Goal: Find specific page/section: Find specific page/section

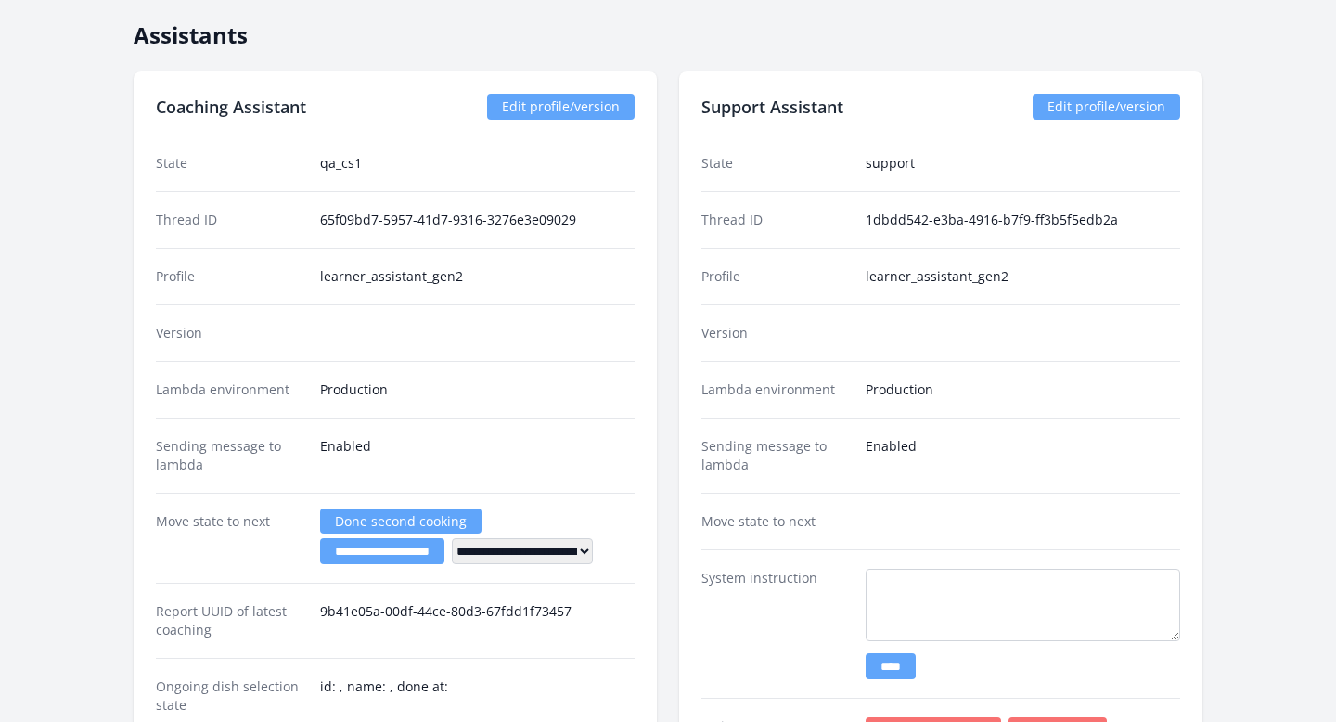
scroll to position [2892, 0]
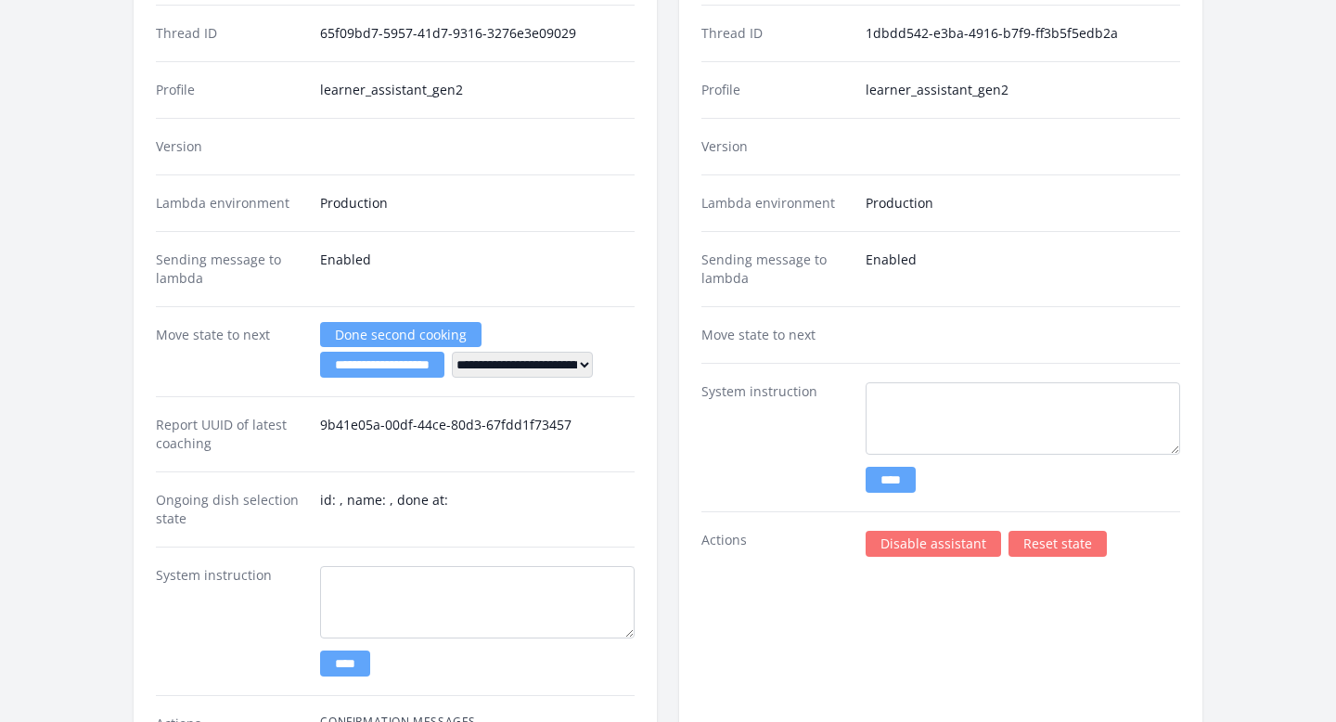
click at [886, 545] on link "Disable assistant" at bounding box center [933, 544] width 135 height 26
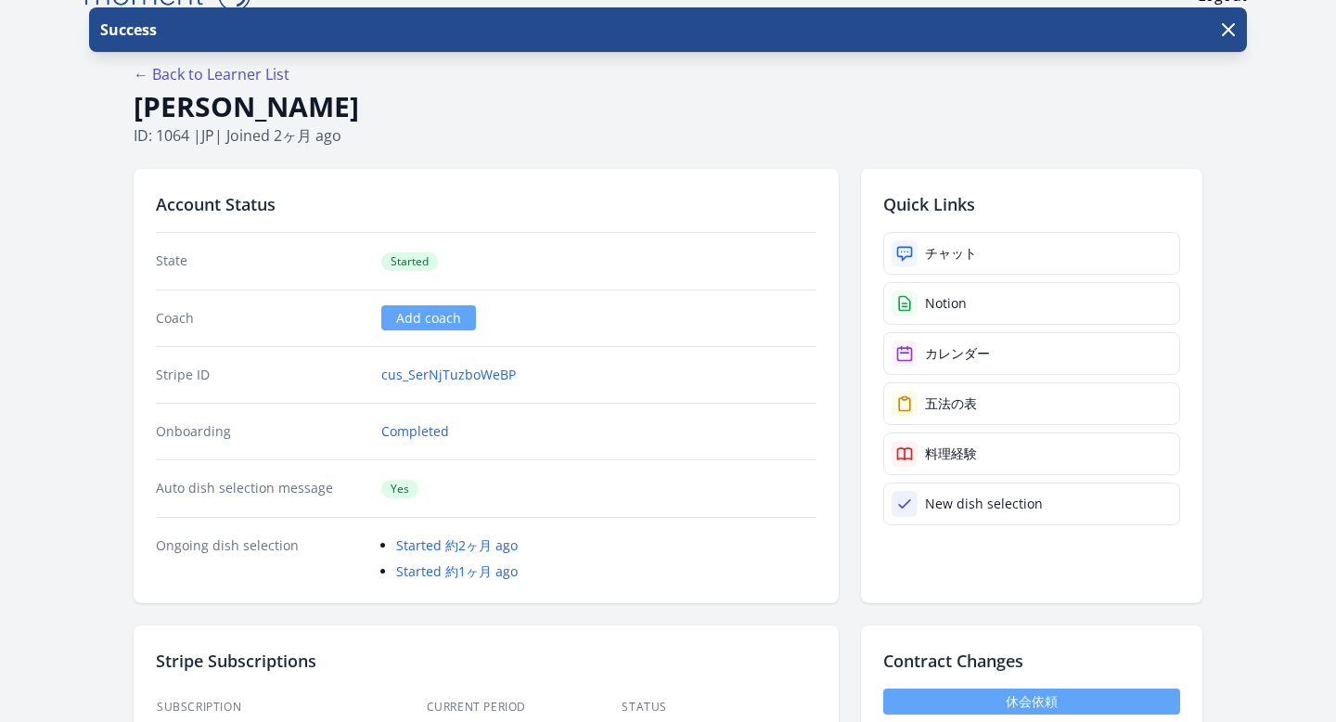
scroll to position [62, 0]
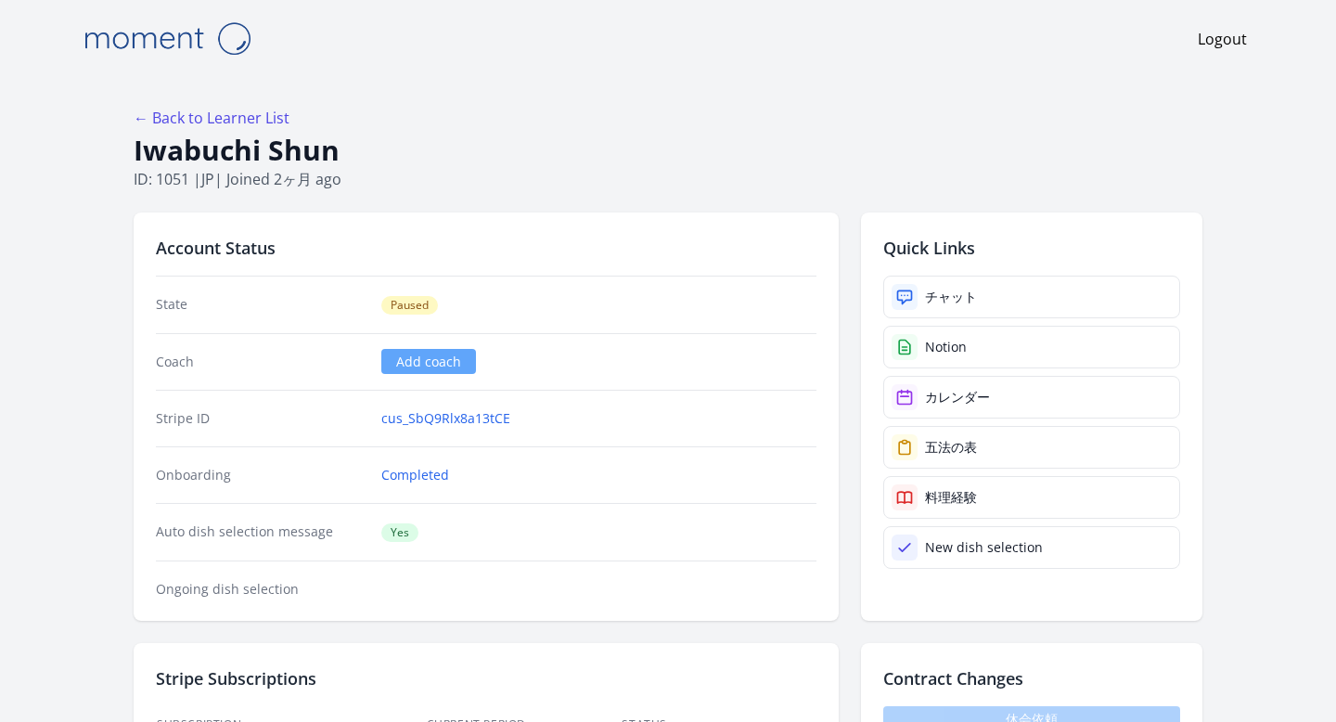
click at [301, 64] on div "Logout" at bounding box center [668, 38] width 1188 height 77
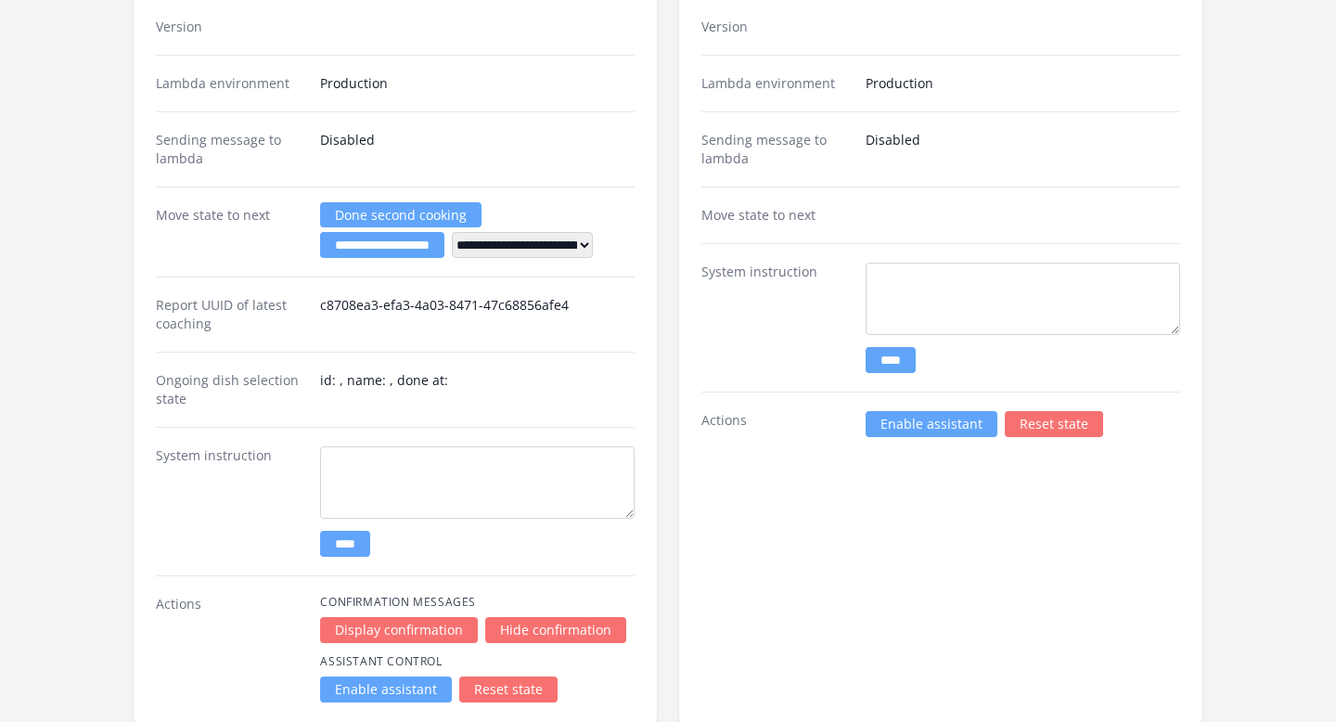
scroll to position [2848, 0]
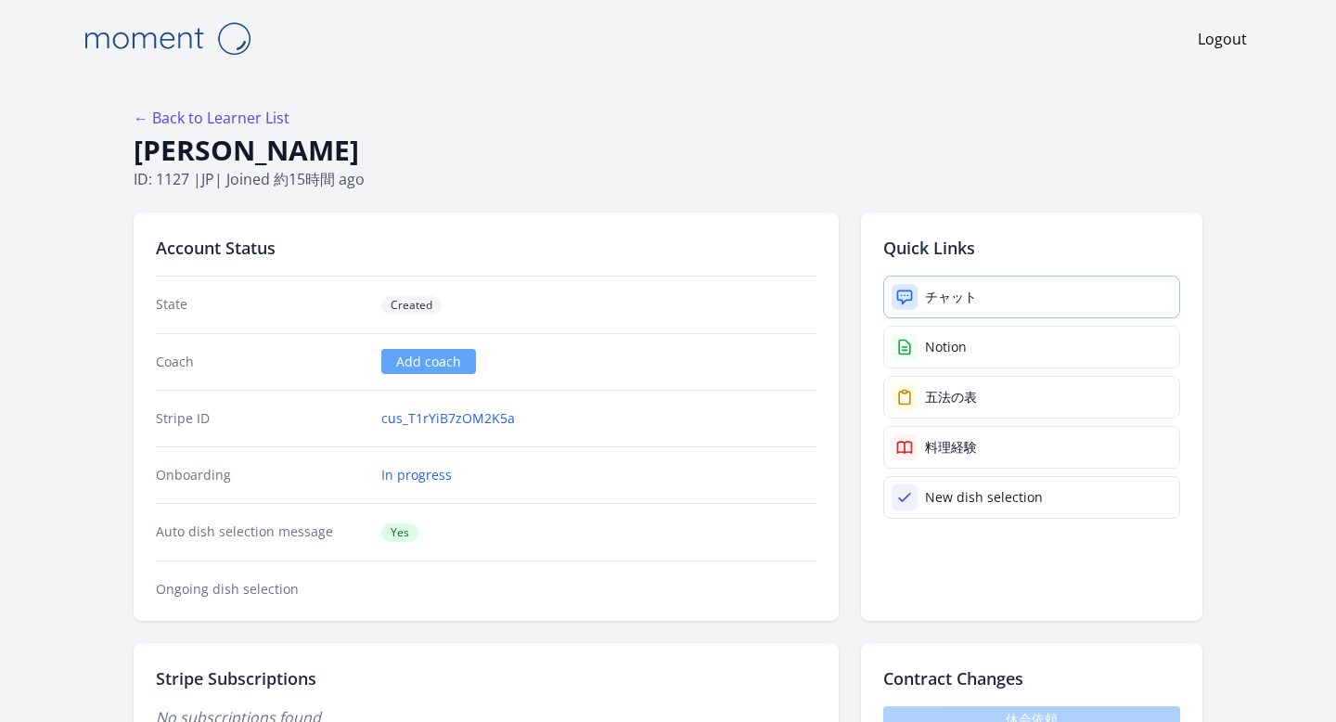
click at [922, 287] on link "チャット" at bounding box center [1031, 297] width 297 height 43
click at [912, 291] on icon at bounding box center [905, 296] width 14 height 13
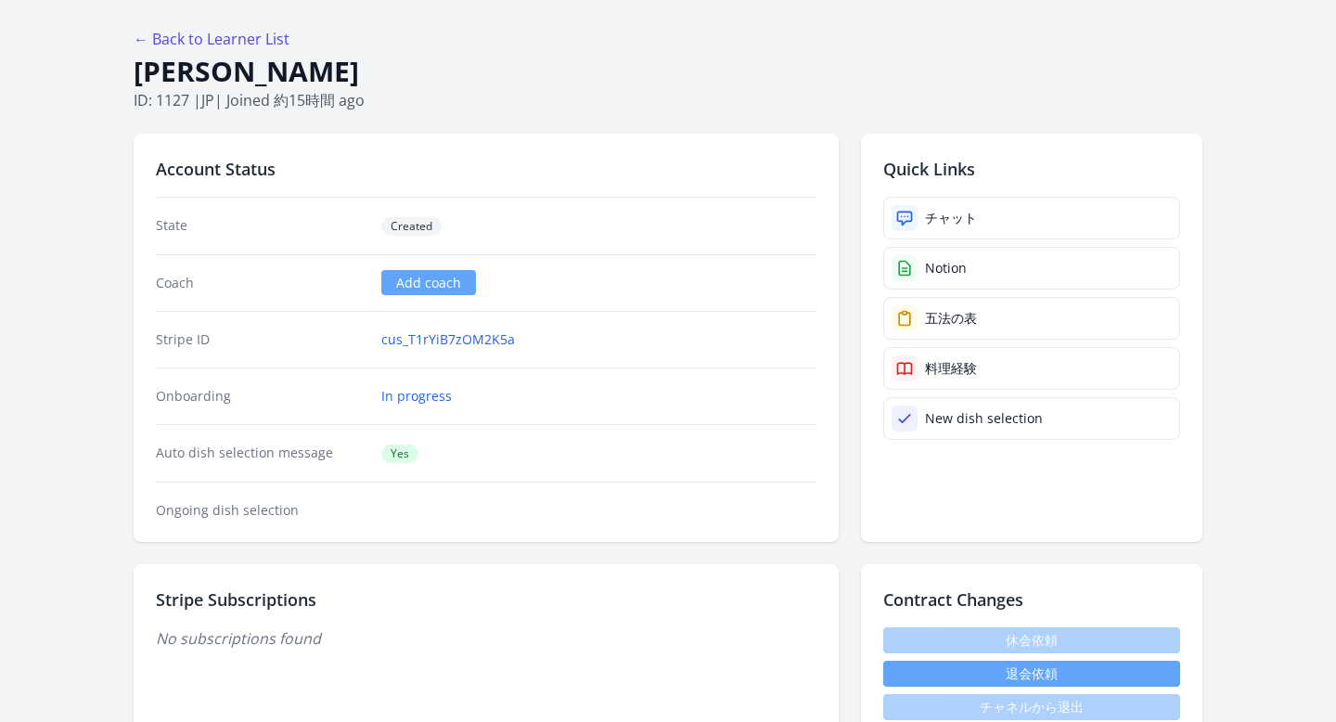
scroll to position [288, 0]
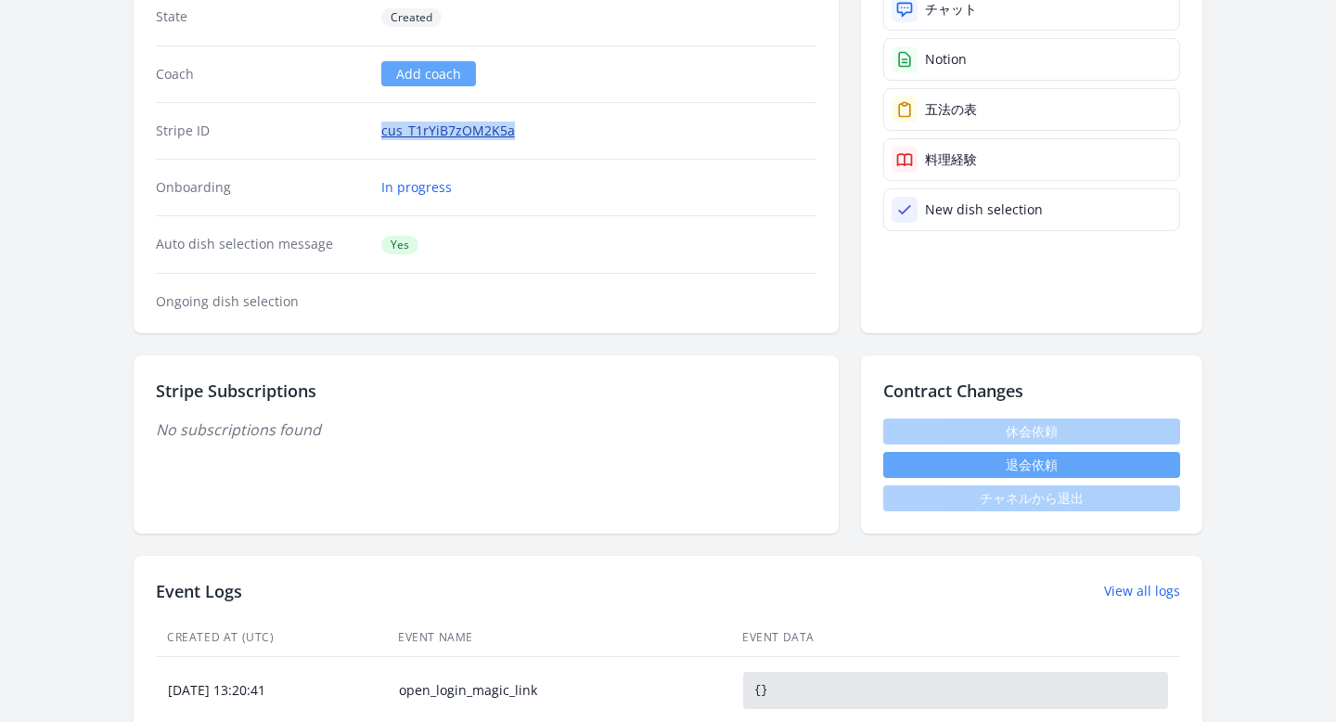
click at [479, 128] on link "cus_T1rYiB7zOM2K5a" at bounding box center [448, 131] width 134 height 19
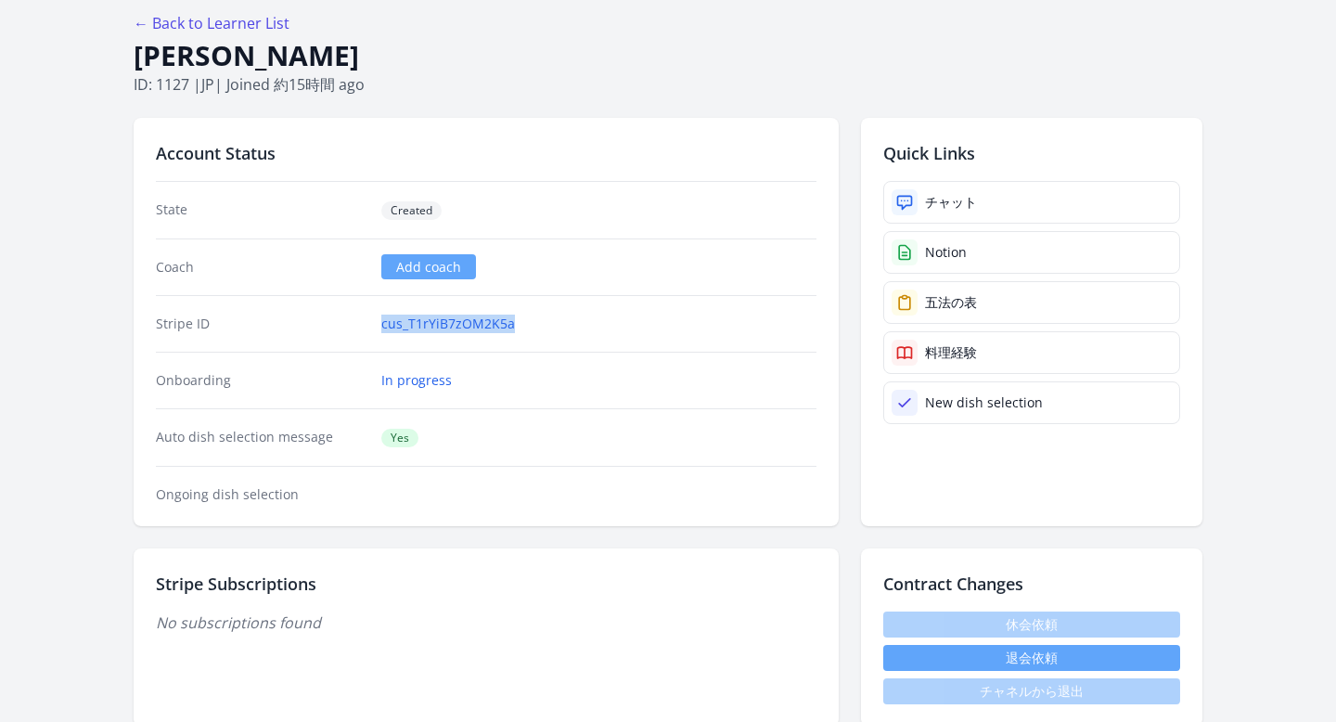
scroll to position [3, 0]
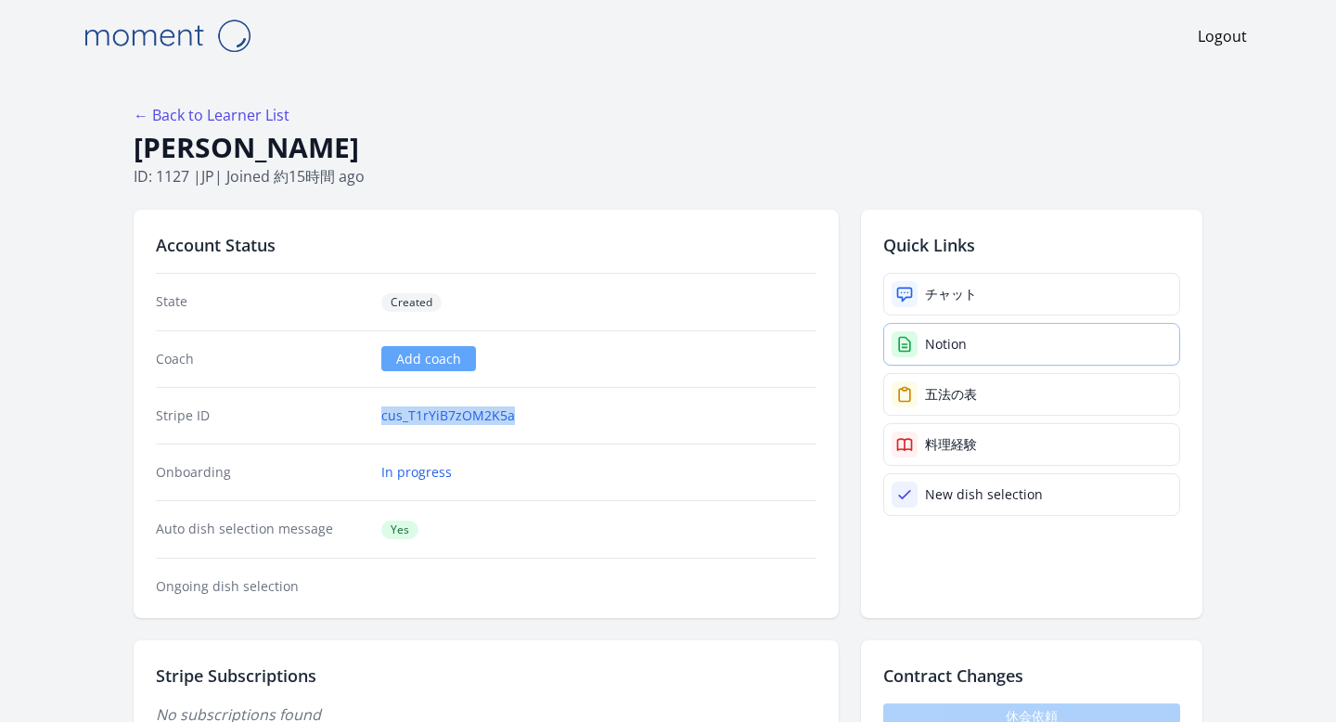
click at [906, 337] on icon at bounding box center [904, 344] width 19 height 19
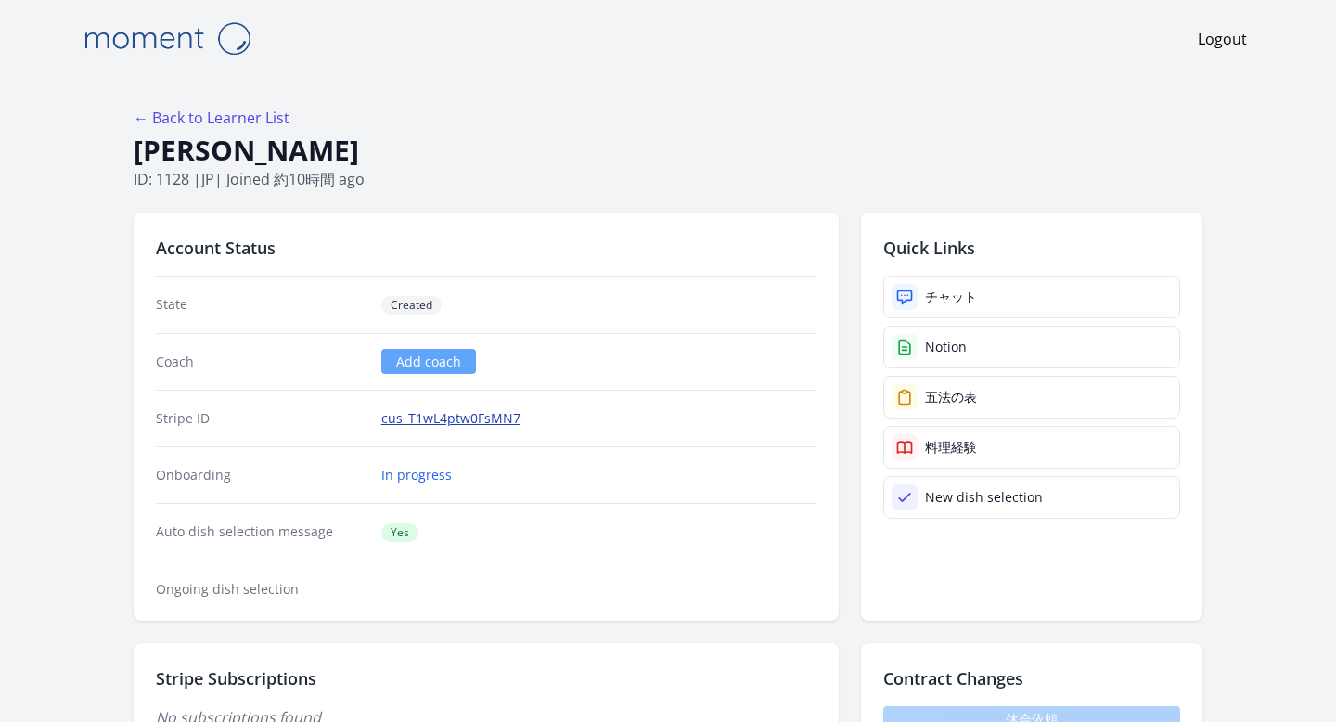
click at [465, 423] on link "cus_T1wL4ptw0FsMN7" at bounding box center [450, 418] width 139 height 19
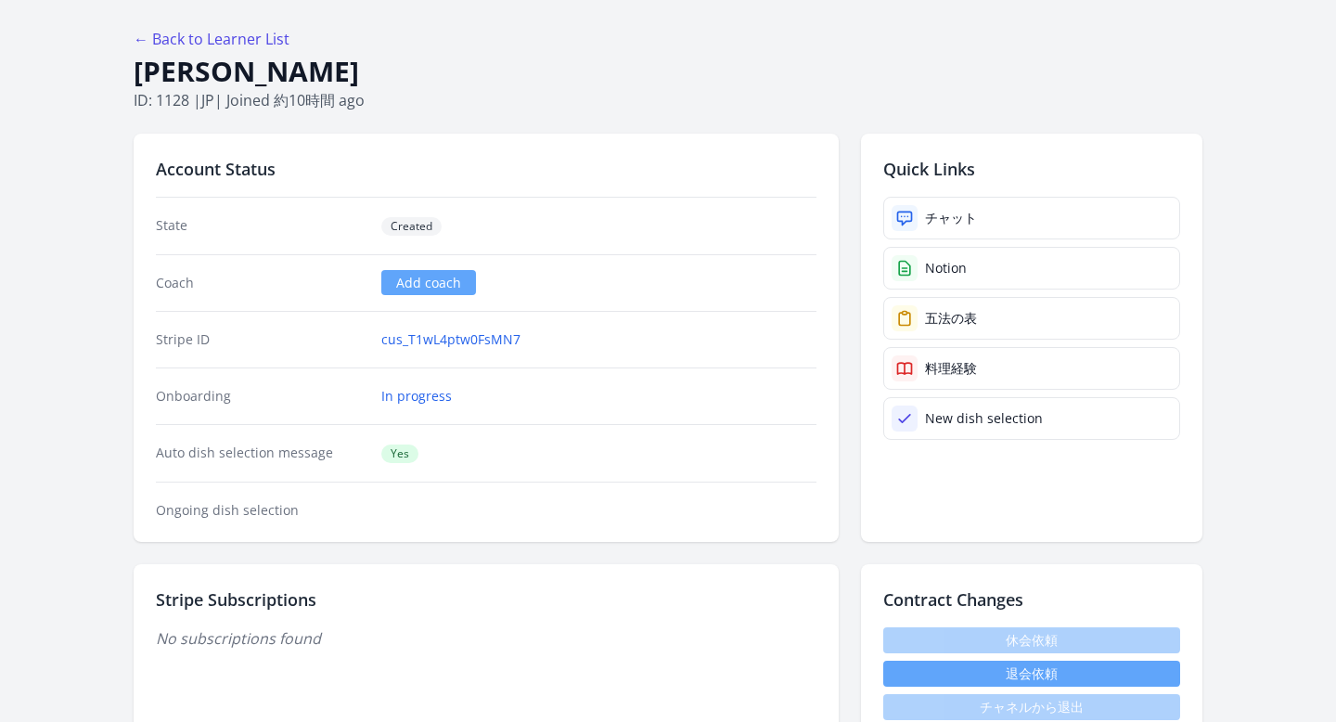
scroll to position [80, 0]
click at [907, 267] on icon at bounding box center [904, 267] width 11 height 14
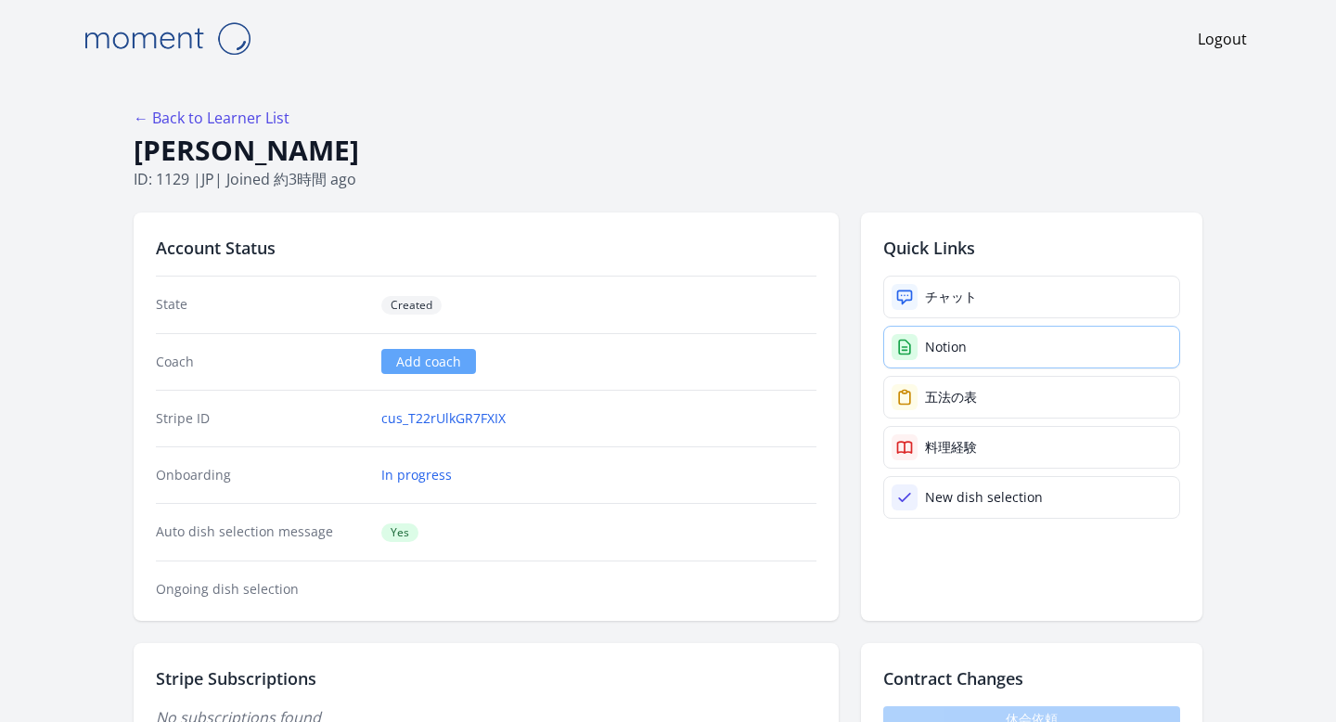
click at [927, 353] on div "Notion" at bounding box center [946, 347] width 42 height 19
click at [454, 425] on link "cus_T22rUlkGR7FXIX" at bounding box center [443, 418] width 124 height 19
click at [907, 280] on link "チャット" at bounding box center [1031, 297] width 297 height 43
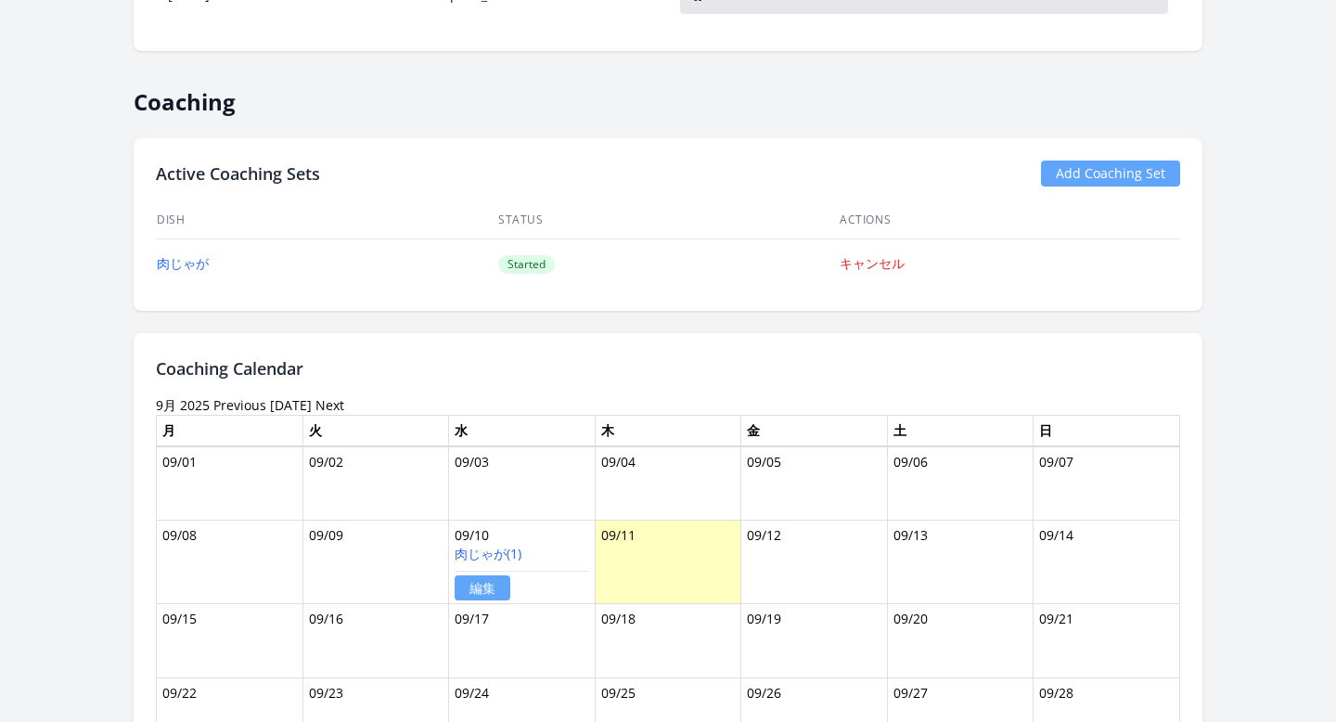
scroll to position [1301, 0]
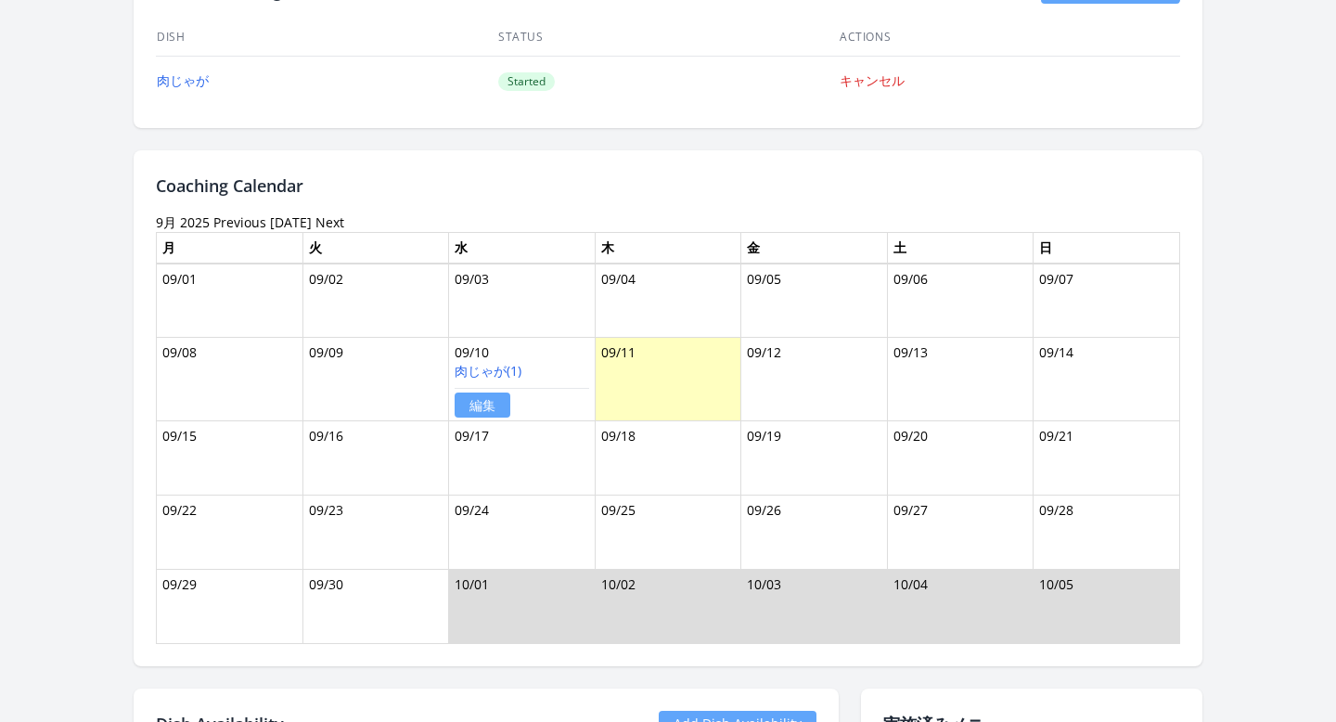
click at [486, 411] on link "編集" at bounding box center [483, 404] width 56 height 25
click at [549, 368] on div "肉じゃが(1) 編集" at bounding box center [522, 388] width 135 height 53
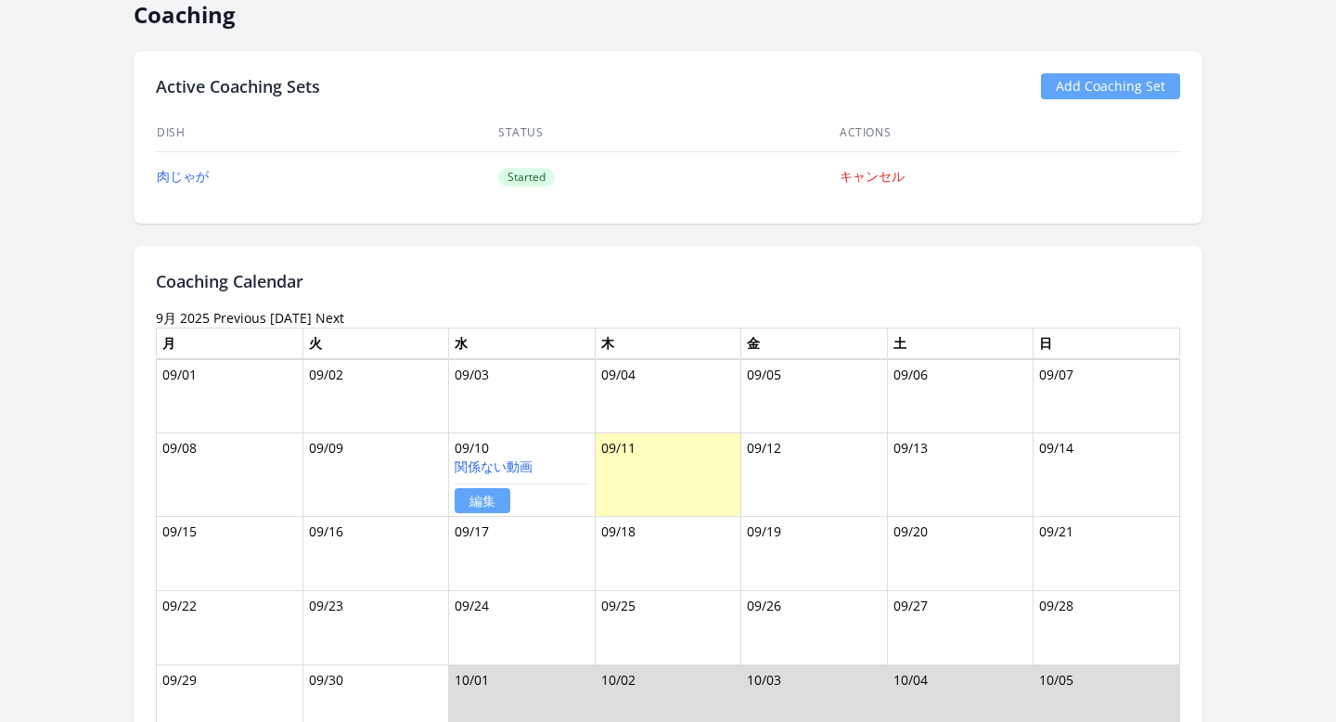
scroll to position [1350, 0]
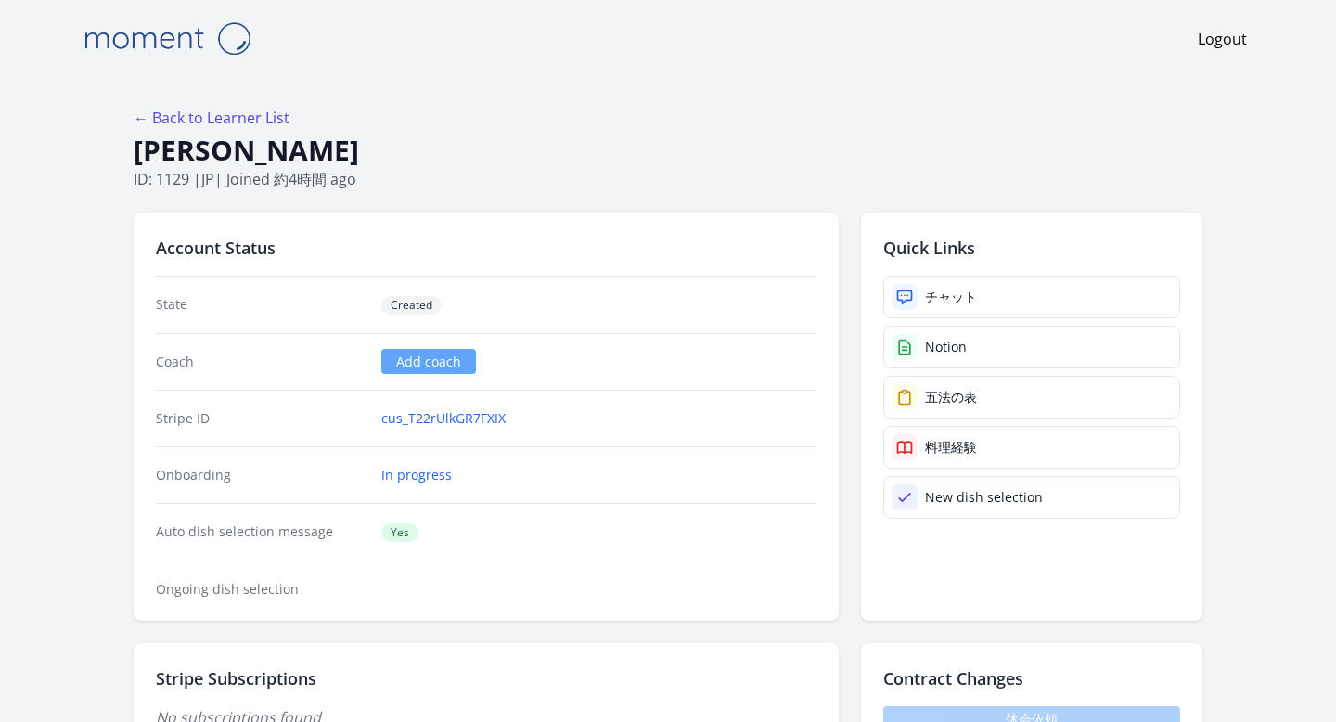
scroll to position [4, 0]
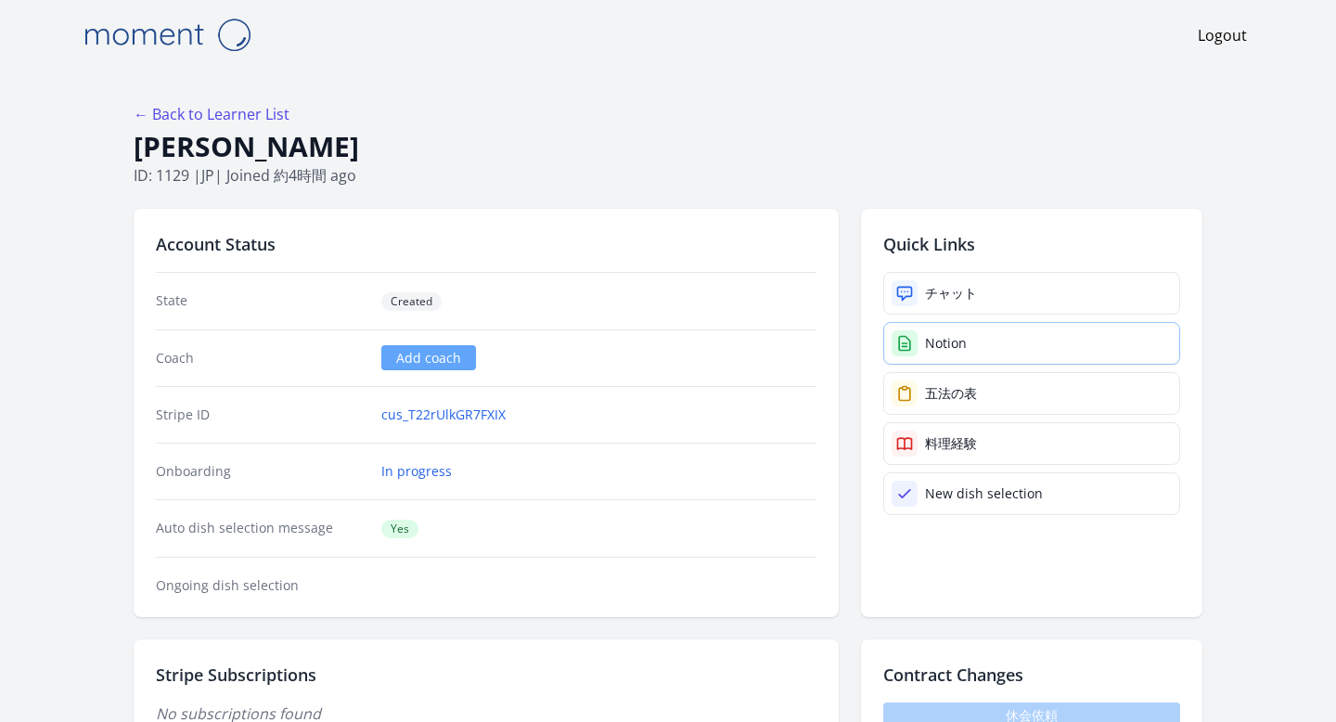
click at [912, 338] on icon at bounding box center [904, 343] width 19 height 19
drag, startPoint x: 243, startPoint y: 148, endPoint x: 124, endPoint y: 146, distance: 118.8
copy h1 "野村裕子"
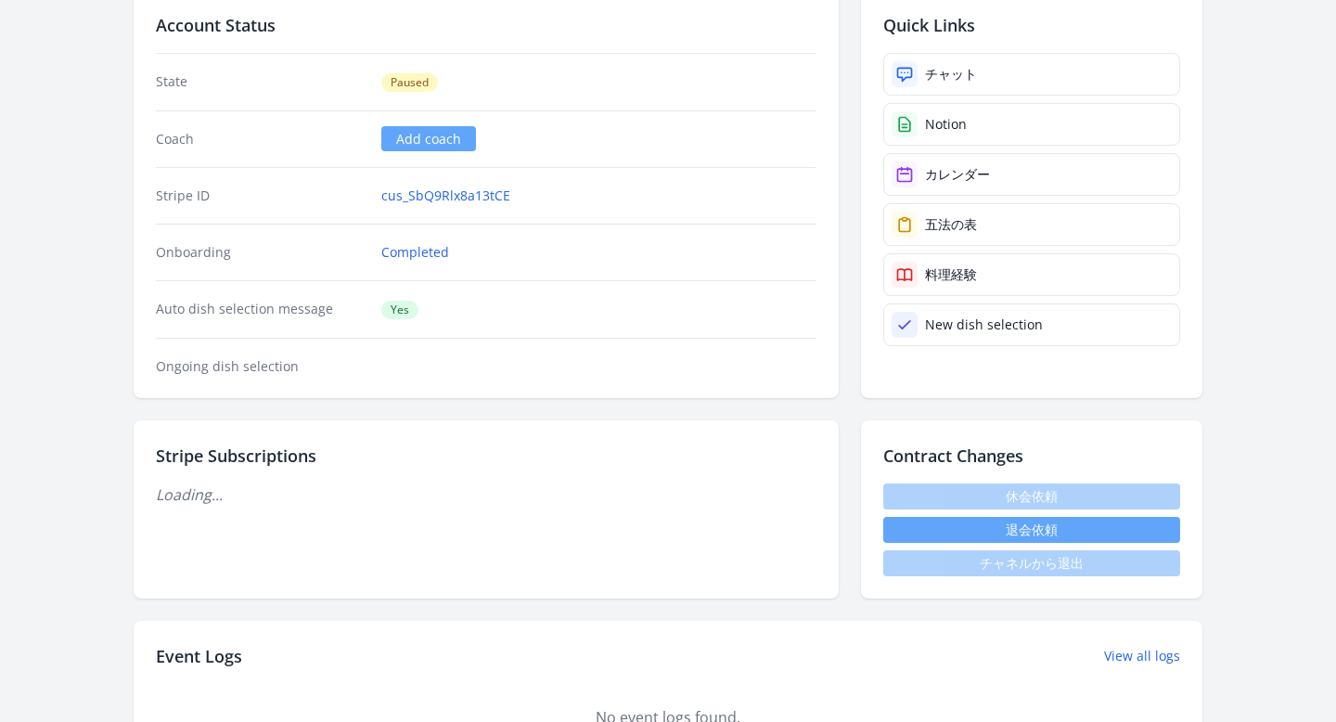
scroll to position [565, 0]
